Goal: Book appointment/travel/reservation

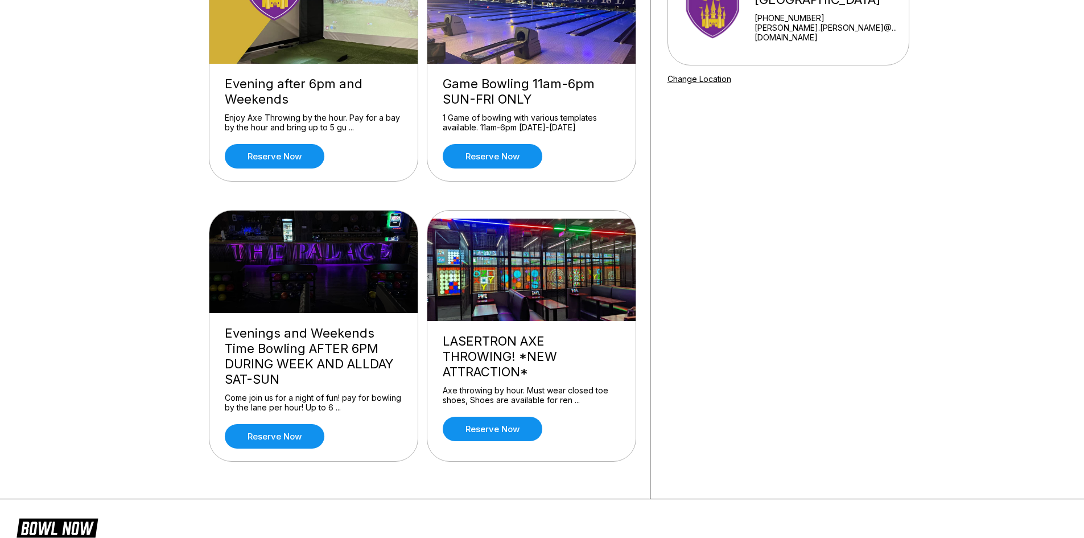
scroll to position [184, 0]
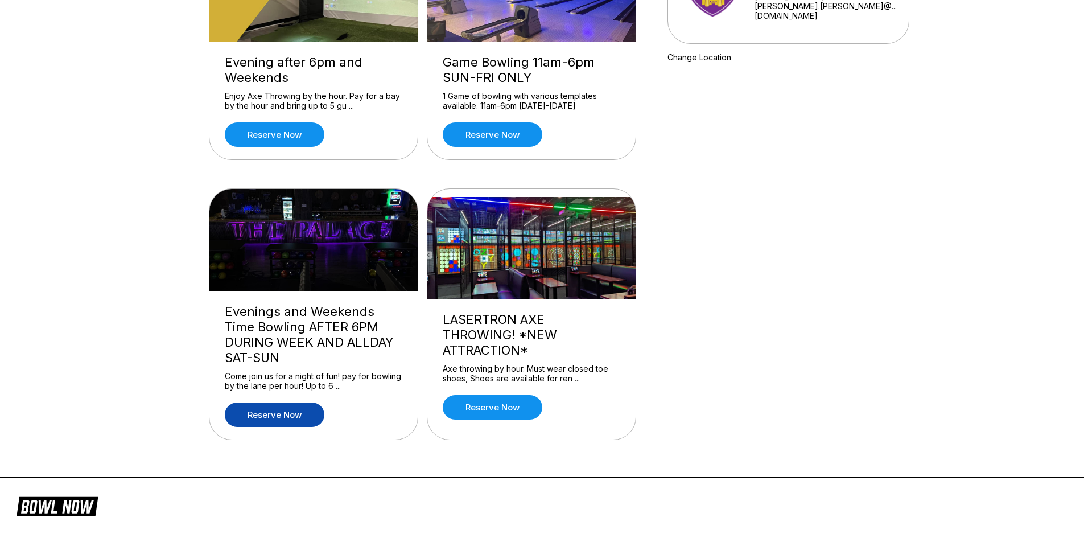
click at [295, 415] on link "Reserve now" at bounding box center [275, 414] width 100 height 24
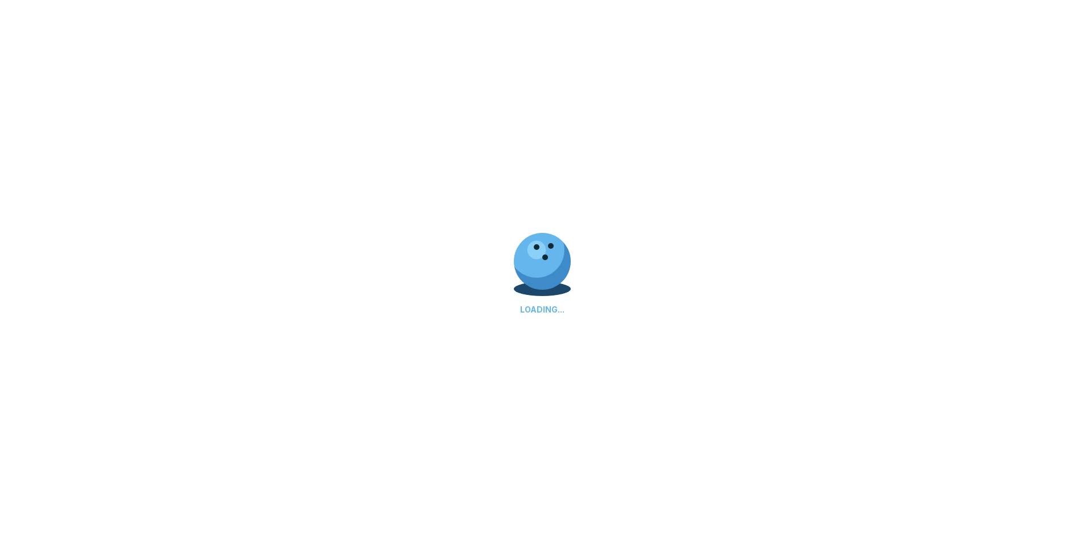
scroll to position [0, 0]
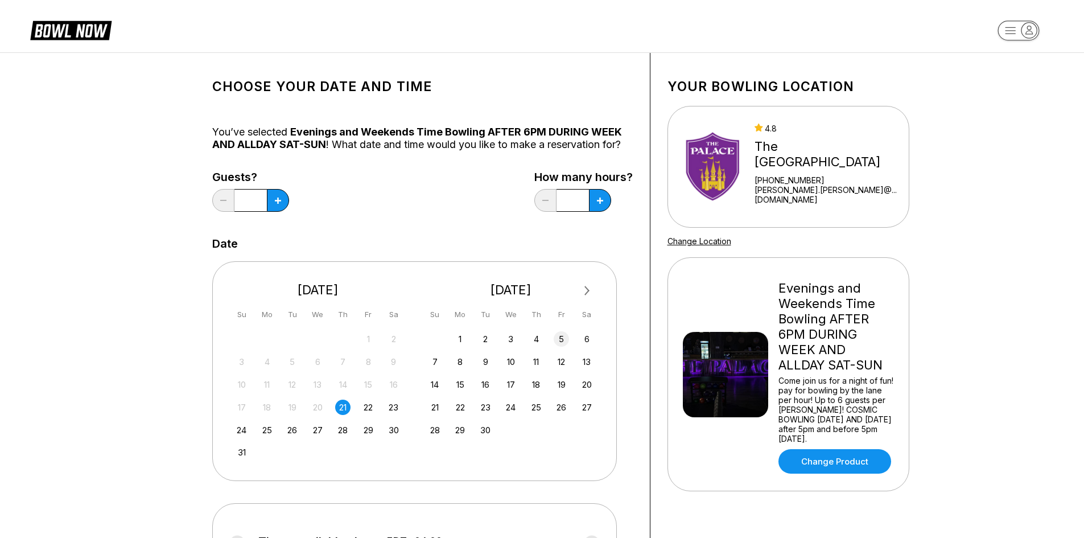
click at [558, 340] on div "5" at bounding box center [561, 338] width 15 height 15
click at [289, 202] on button at bounding box center [278, 200] width 22 height 23
click at [281, 201] on icon at bounding box center [278, 200] width 6 height 6
type input "*"
click at [275, 203] on icon at bounding box center [278, 200] width 6 height 6
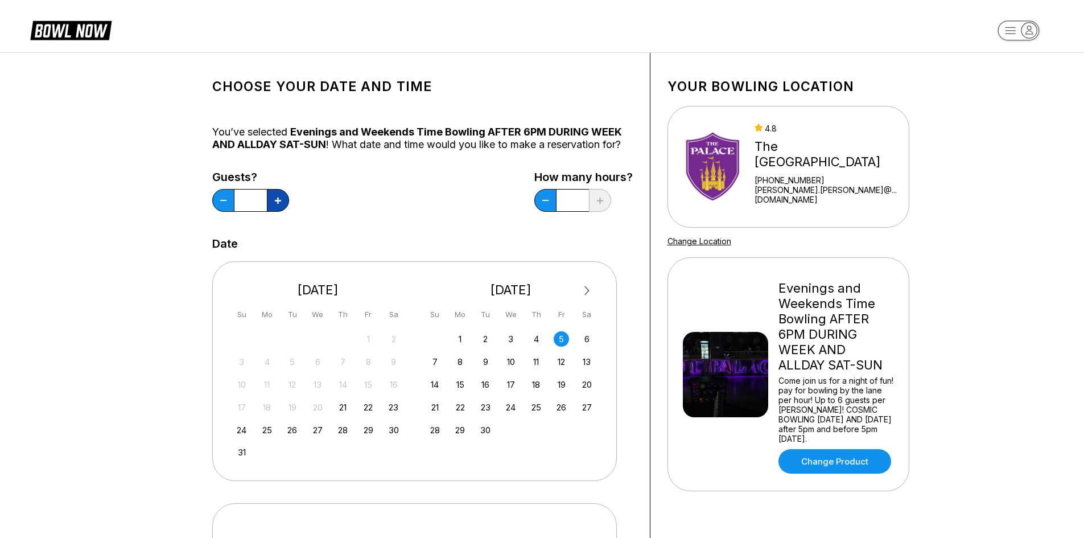
click at [275, 203] on icon at bounding box center [278, 200] width 6 height 6
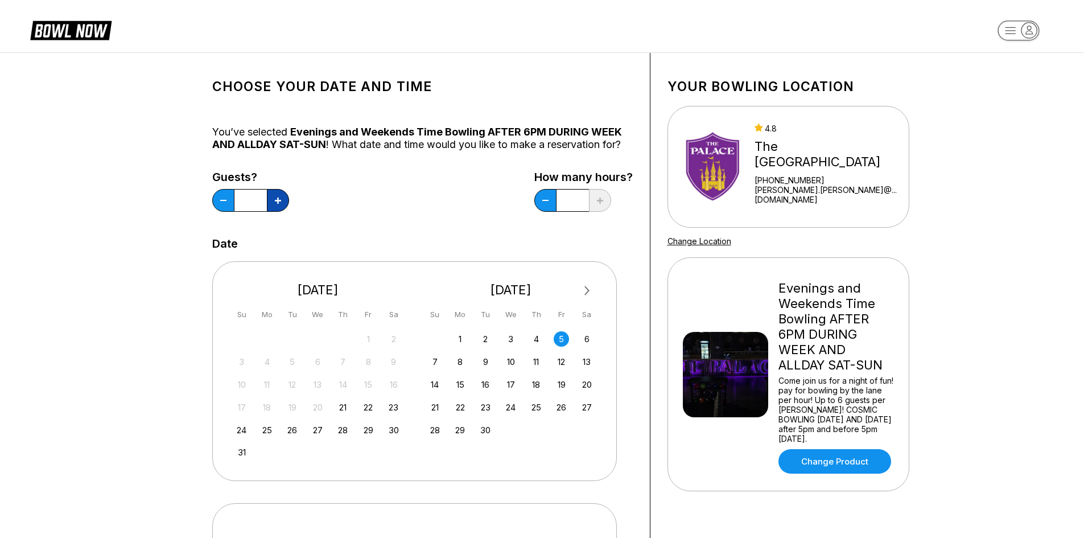
click at [275, 203] on icon at bounding box center [278, 200] width 6 height 6
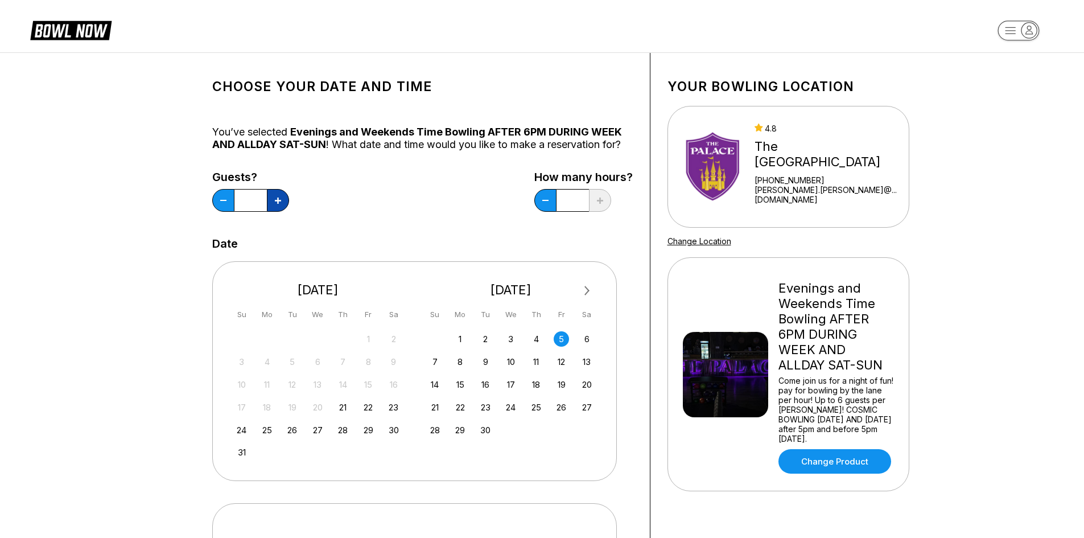
type input "**"
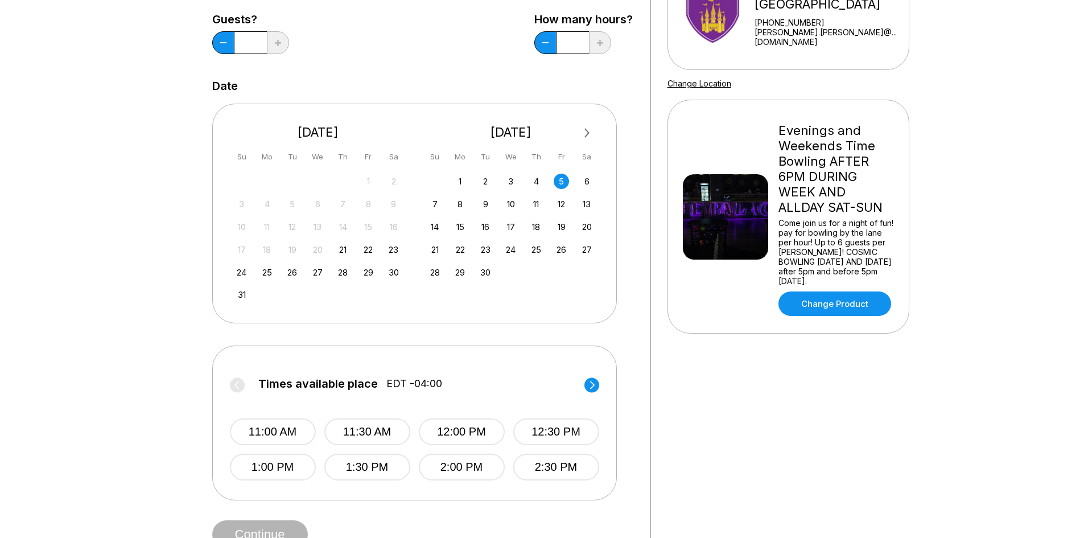
scroll to position [228, 0]
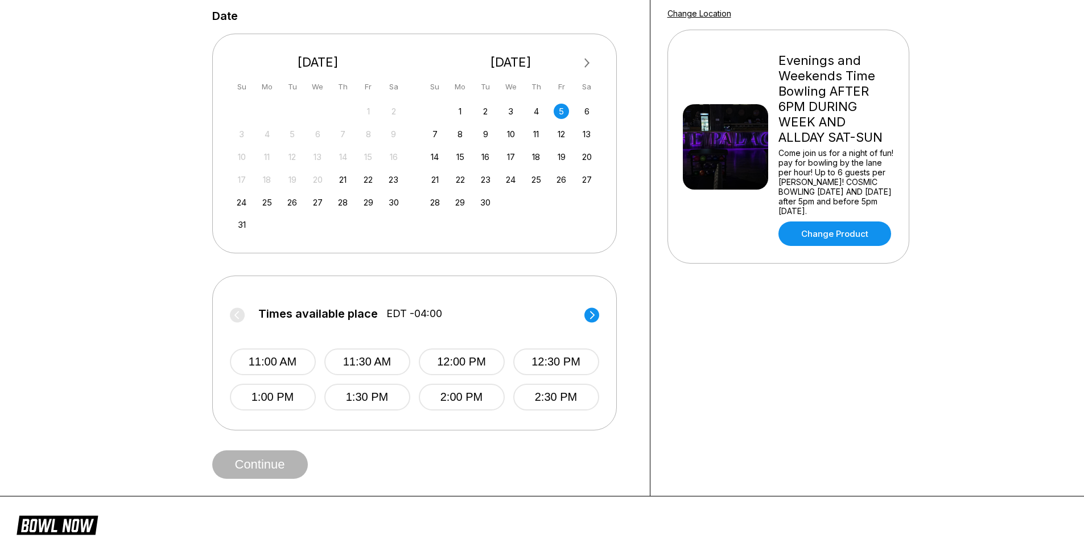
click at [588, 317] on circle at bounding box center [591, 314] width 15 height 15
click at [591, 314] on circle at bounding box center [591, 314] width 15 height 15
click at [293, 360] on button "7:00 PM" at bounding box center [273, 361] width 86 height 27
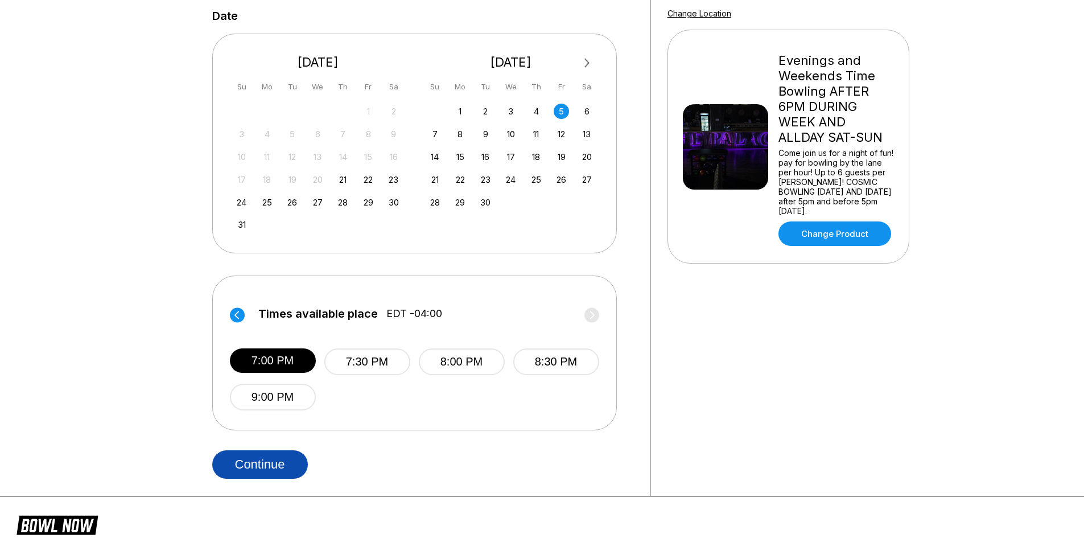
click at [291, 467] on button "Continue" at bounding box center [260, 464] width 96 height 28
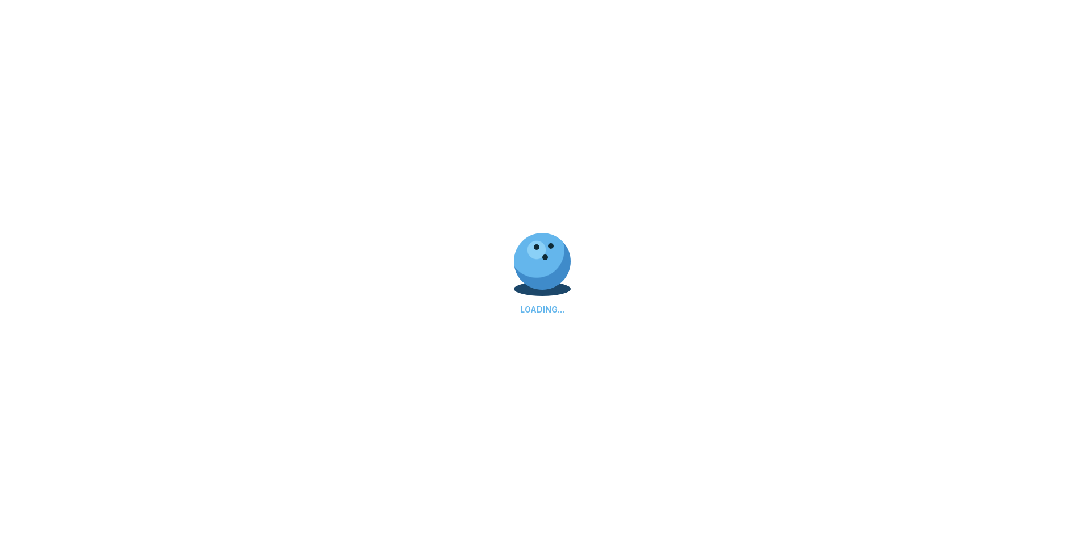
select select "**"
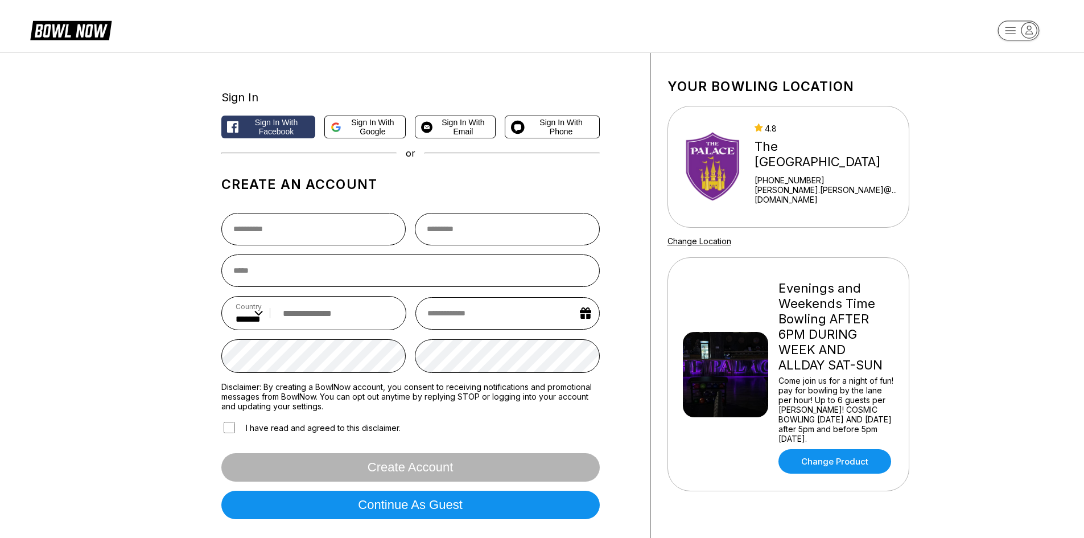
scroll to position [57, 0]
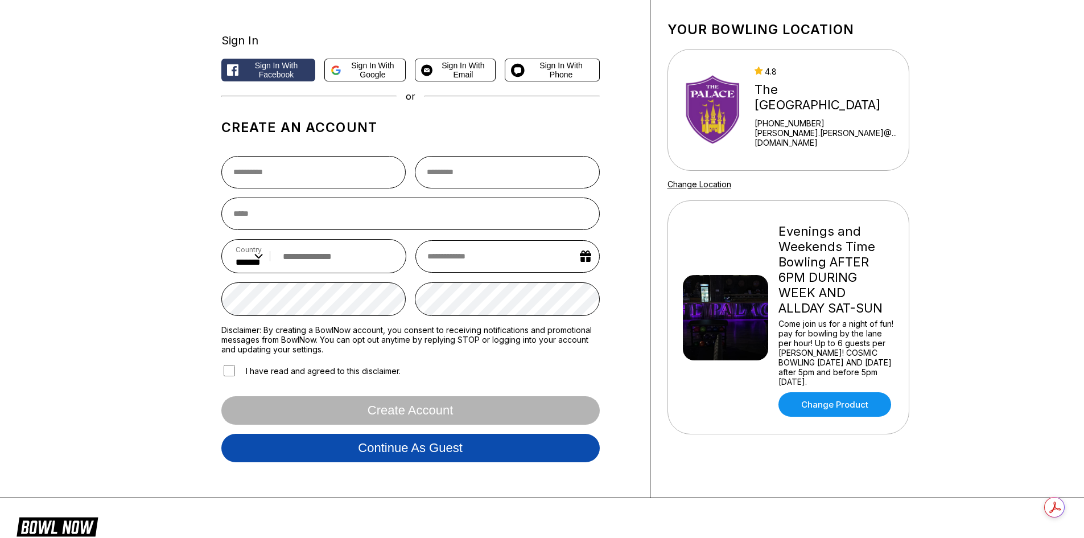
click at [404, 450] on button "Continue as guest" at bounding box center [410, 448] width 378 height 28
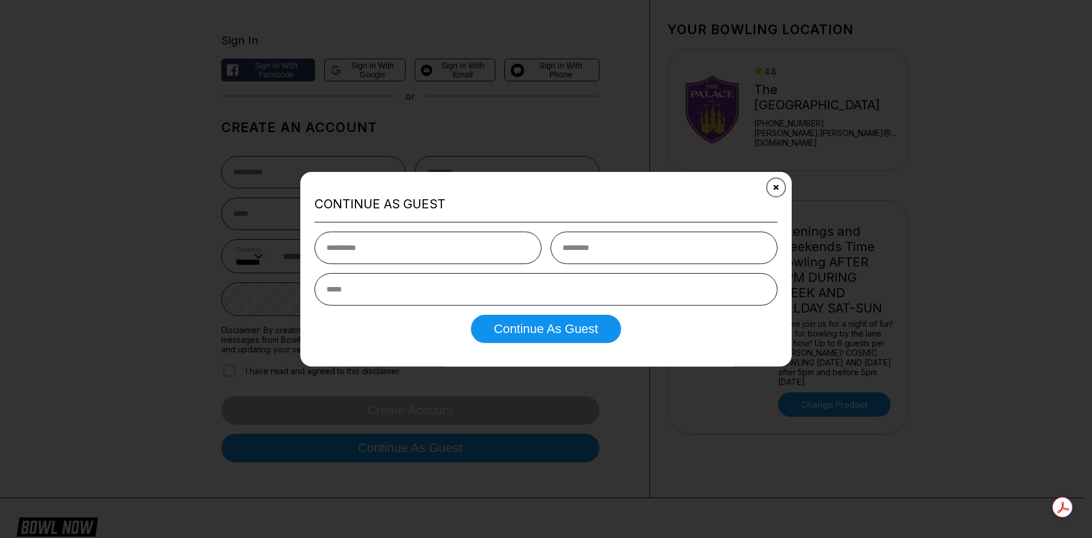
click at [778, 193] on button "Close" at bounding box center [776, 187] width 28 height 28
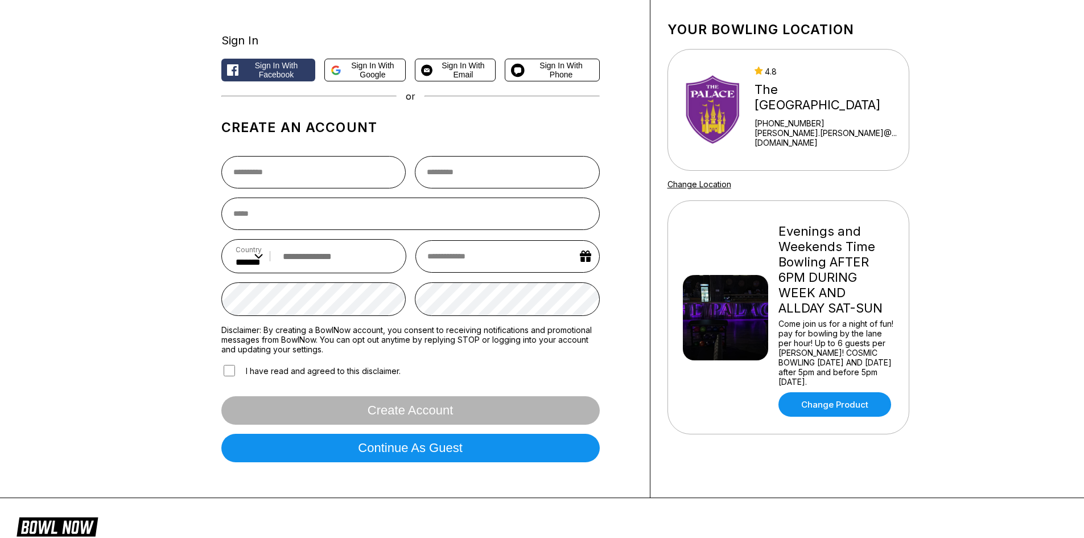
scroll to position [0, 0]
